Goal: Contribute content: Add original content to the website for others to see

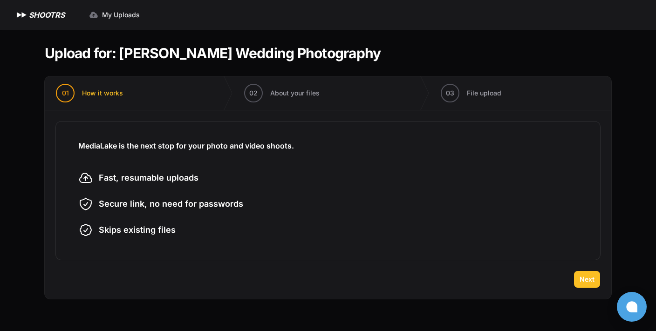
click at [585, 278] on span "Next" at bounding box center [586, 279] width 15 height 9
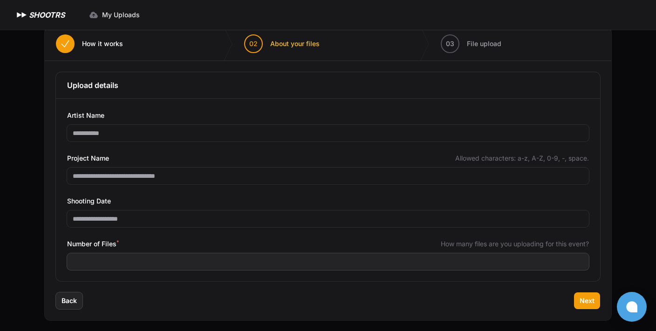
scroll to position [54, 0]
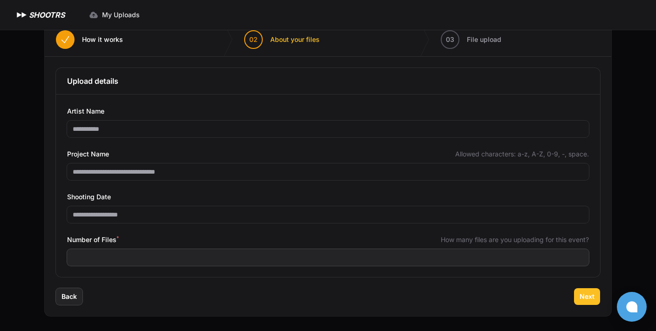
click at [588, 297] on span "Next" at bounding box center [586, 296] width 15 height 9
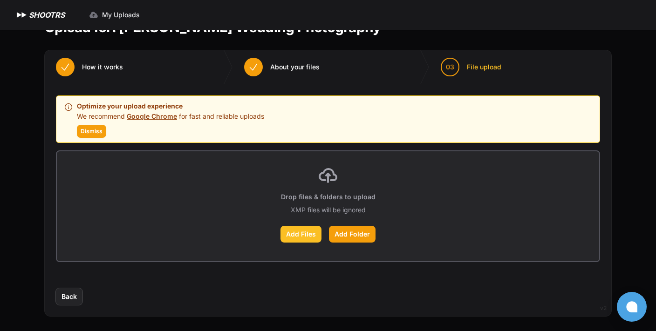
click at [304, 238] on label "Add Files" at bounding box center [300, 234] width 41 height 17
click at [0, 0] on input "Add Files" at bounding box center [0, 0] width 0 height 0
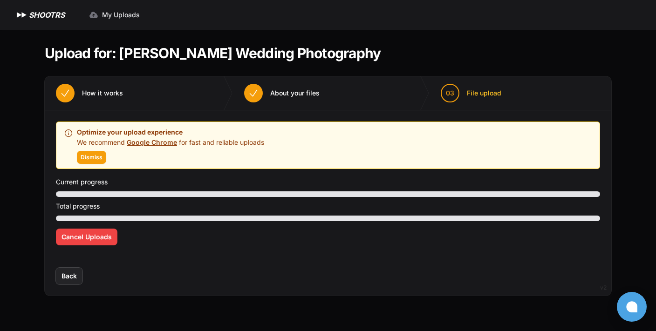
scroll to position [0, 0]
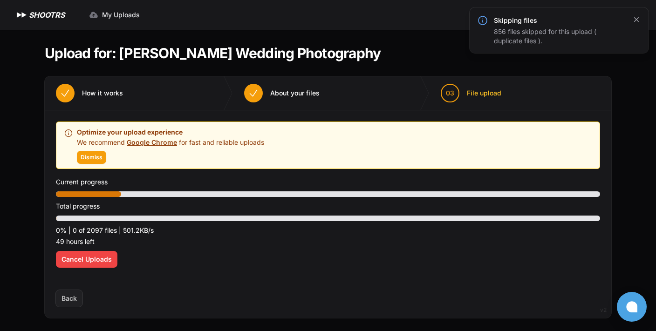
click at [638, 19] on icon "button" at bounding box center [635, 19] width 9 height 9
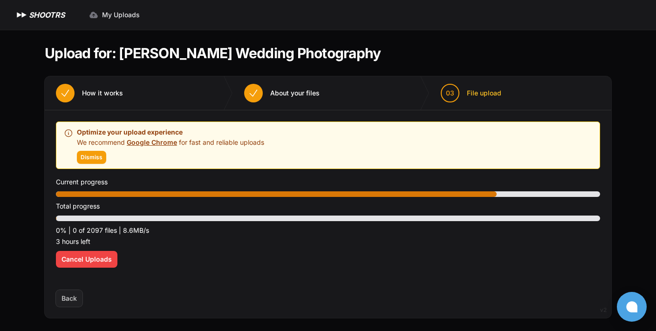
click at [68, 300] on span "Back" at bounding box center [69, 298] width 27 height 17
click at [82, 268] on div "Optimize your upload experience We recommend Google Chrome for fast and reliabl…" at bounding box center [328, 200] width 544 height 157
click at [82, 258] on span "Cancel Uploads" at bounding box center [86, 259] width 50 height 9
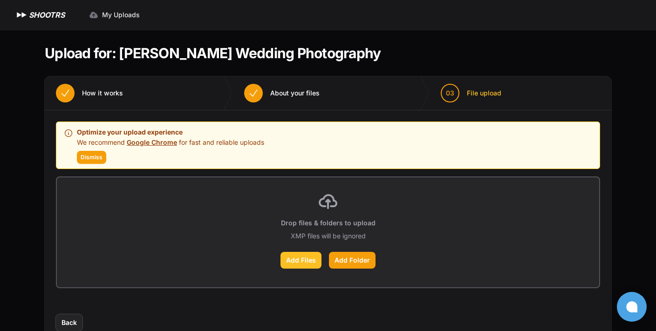
click at [304, 258] on label "Add Files" at bounding box center [300, 260] width 41 height 17
click at [0, 0] on input "Add Files" at bounding box center [0, 0] width 0 height 0
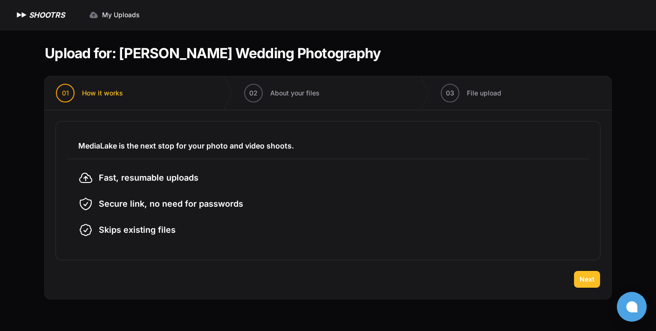
click at [584, 276] on span "Next" at bounding box center [586, 279] width 15 height 9
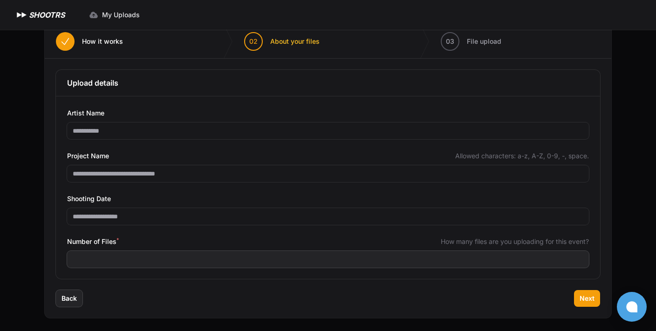
scroll to position [54, 0]
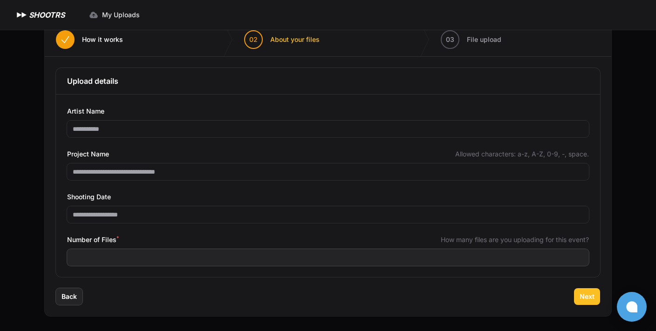
click at [588, 298] on span "Next" at bounding box center [586, 296] width 15 height 9
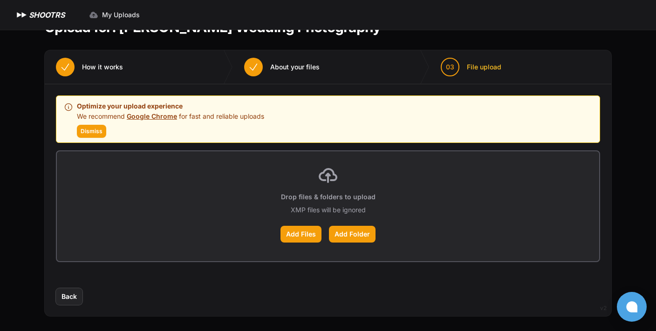
scroll to position [26, 0]
click at [297, 234] on label "Add Files" at bounding box center [300, 234] width 41 height 17
click at [0, 0] on input "Add Files" at bounding box center [0, 0] width 0 height 0
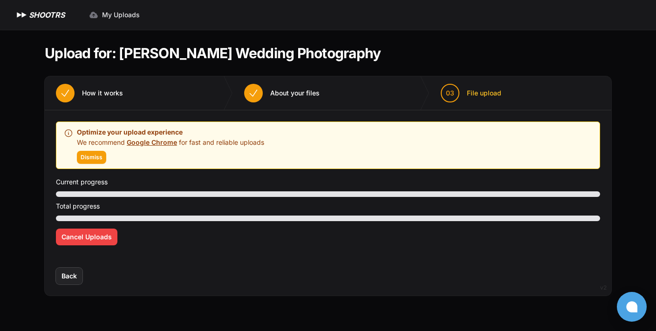
scroll to position [0, 0]
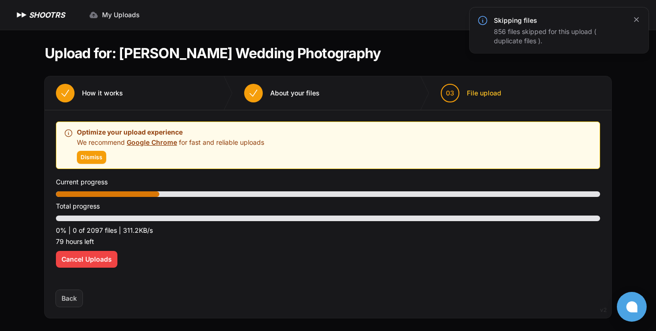
click at [636, 20] on icon "button" at bounding box center [636, 19] width 5 height 5
